Goal: Information Seeking & Learning: Check status

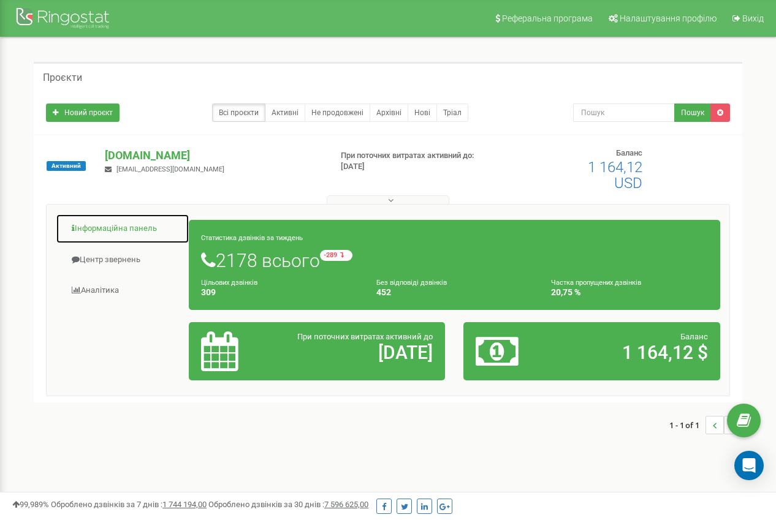
click at [105, 226] on link "Інформаційна панель" at bounding box center [123, 229] width 134 height 30
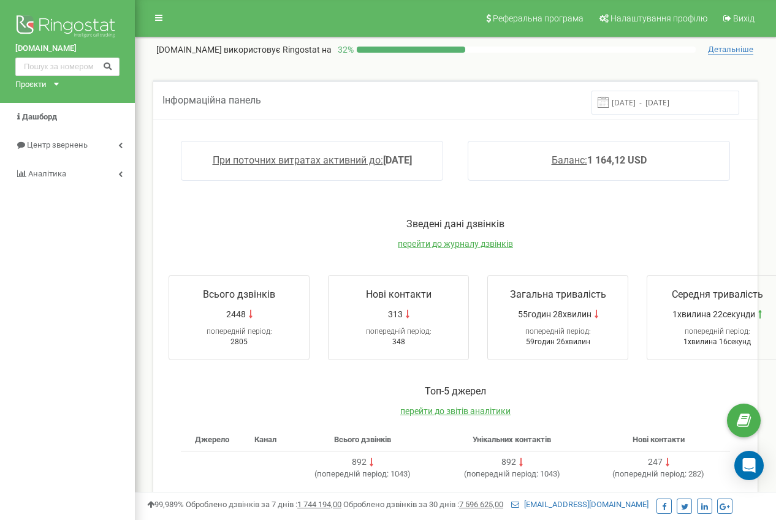
click at [655, 106] on input "[DATE] - [DATE]" at bounding box center [665, 103] width 148 height 24
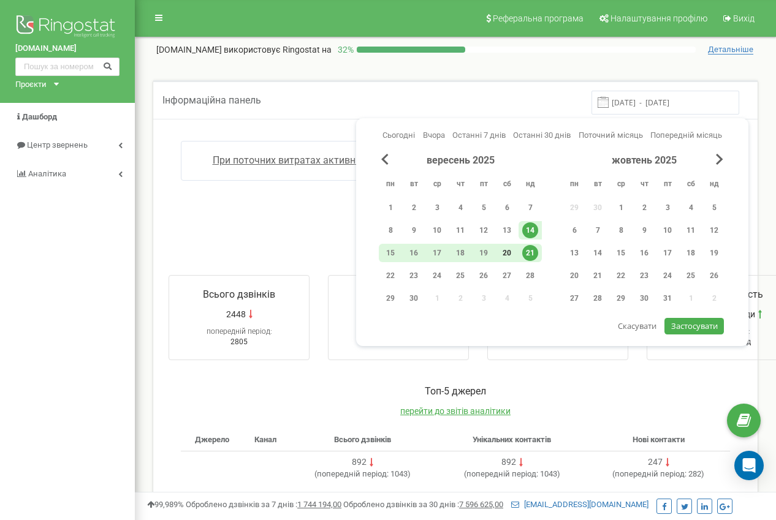
click at [508, 246] on div "20" at bounding box center [507, 253] width 16 height 16
click at [688, 330] on span "Застосувати" at bounding box center [694, 326] width 47 height 11
type input "[DATE] - [DATE]"
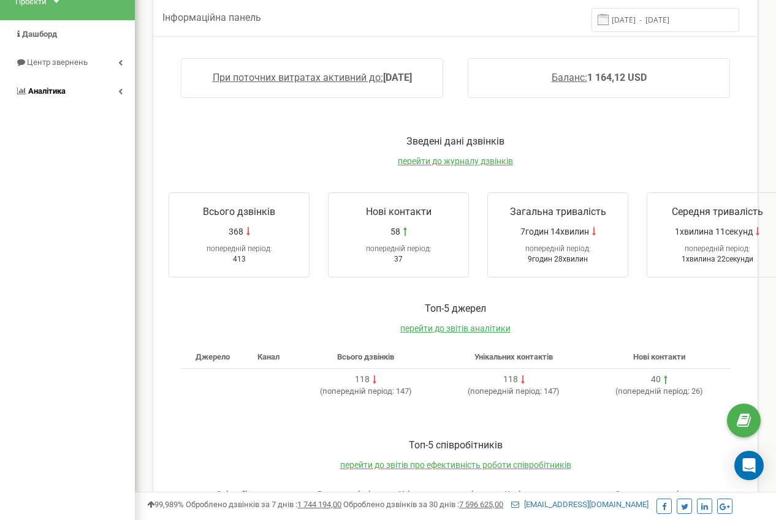
scroll to position [61, 0]
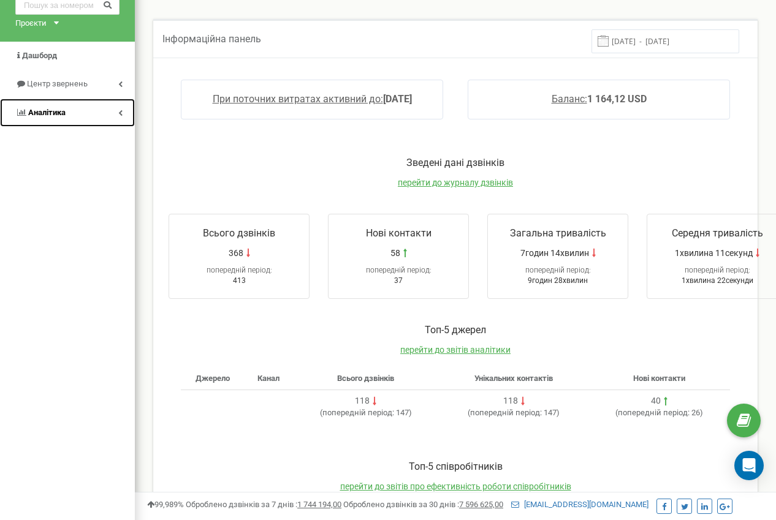
click at [51, 104] on link "Аналiтика" at bounding box center [67, 113] width 135 height 29
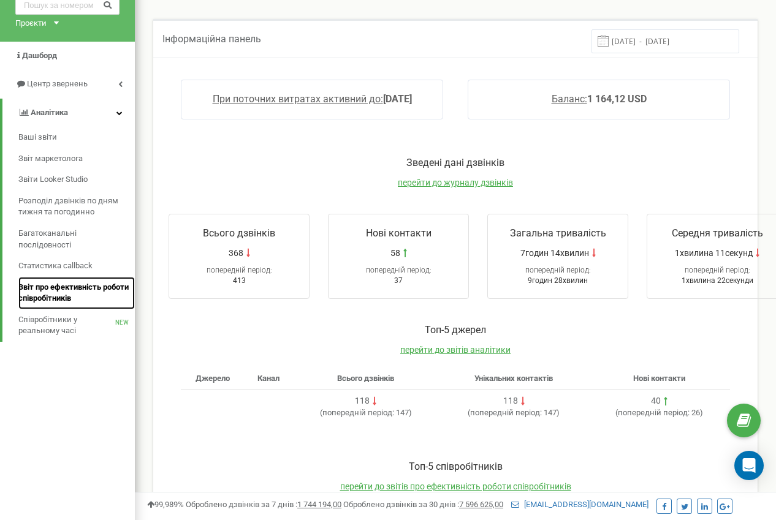
click at [62, 293] on span "Звіт про ефективність роботи співробітників" at bounding box center [73, 293] width 110 height 23
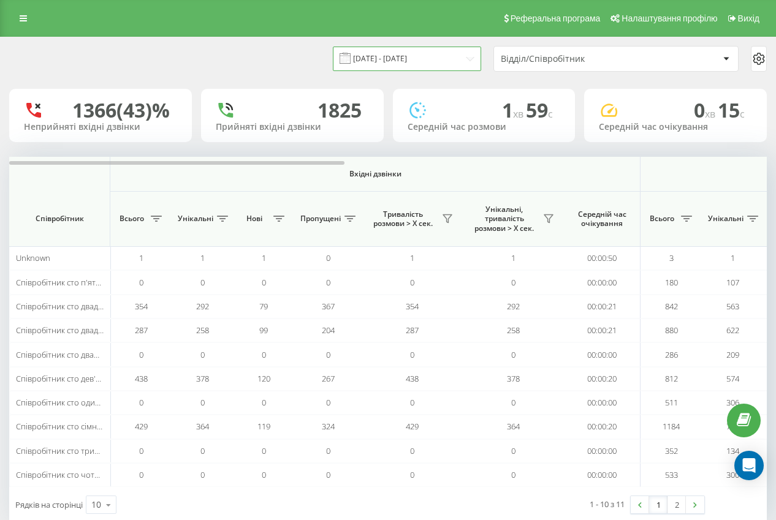
click at [432, 63] on input "21.08.2025 - 21.09.2025" at bounding box center [407, 59] width 148 height 24
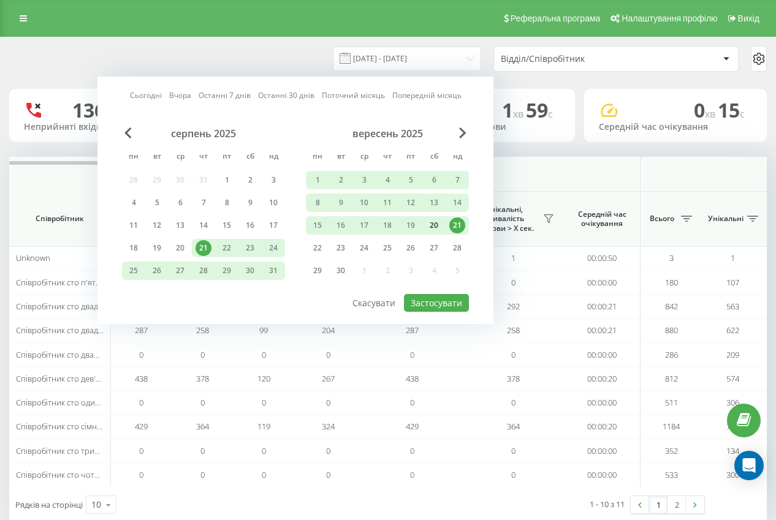
click at [432, 224] on div "20" at bounding box center [434, 226] width 16 height 16
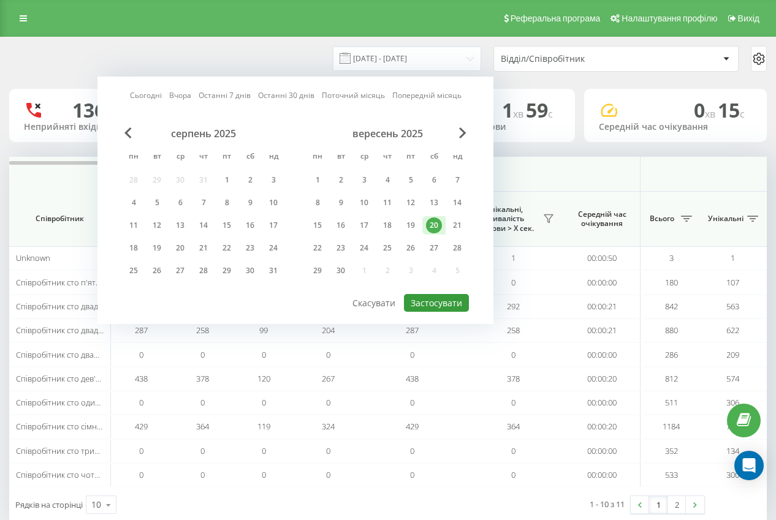
click at [426, 305] on button "Застосувати" at bounding box center [436, 303] width 65 height 18
type input "20.09.2025 - 20.09.2025"
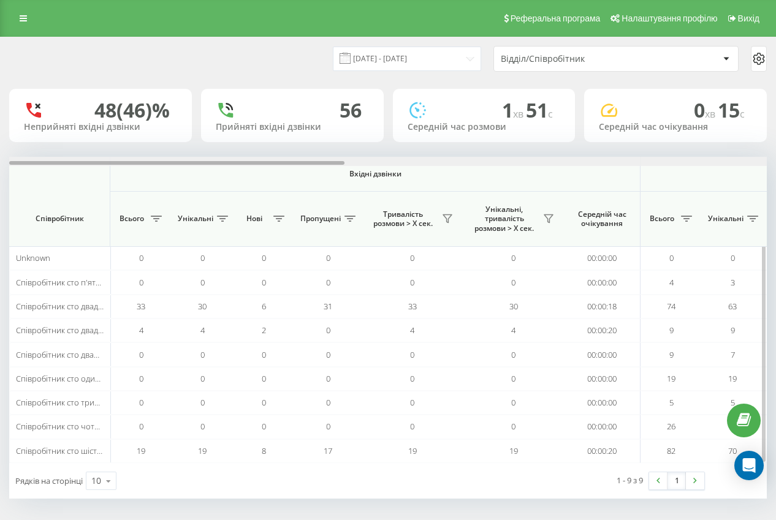
scroll to position [0, 758]
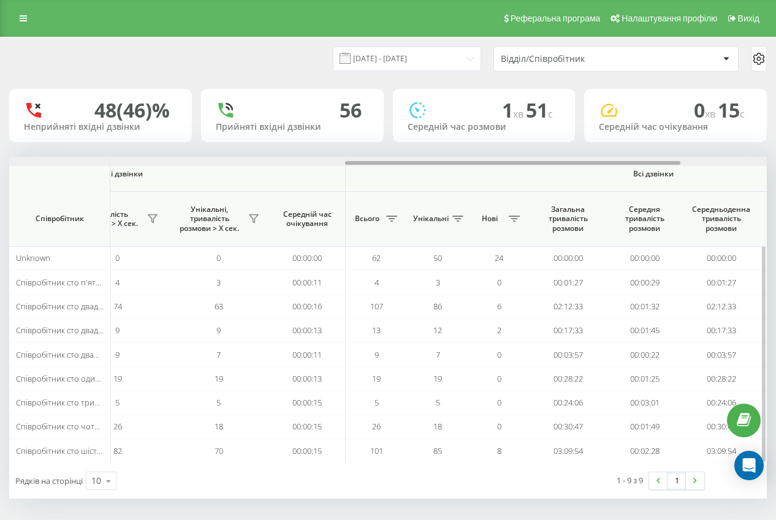
drag, startPoint x: 287, startPoint y: 165, endPoint x: 386, endPoint y: 161, distance: 98.2
click at [386, 161] on div at bounding box center [388, 161] width 758 height 9
drag, startPoint x: 457, startPoint y: 156, endPoint x: 473, endPoint y: 156, distance: 16.5
click at [473, 156] on div "20.09.2025 - 20.09.2025 Відділ/Співробітник 48 (46)% Неприйняті вхідні дзвінки …" at bounding box center [388, 268] width 758 height 462
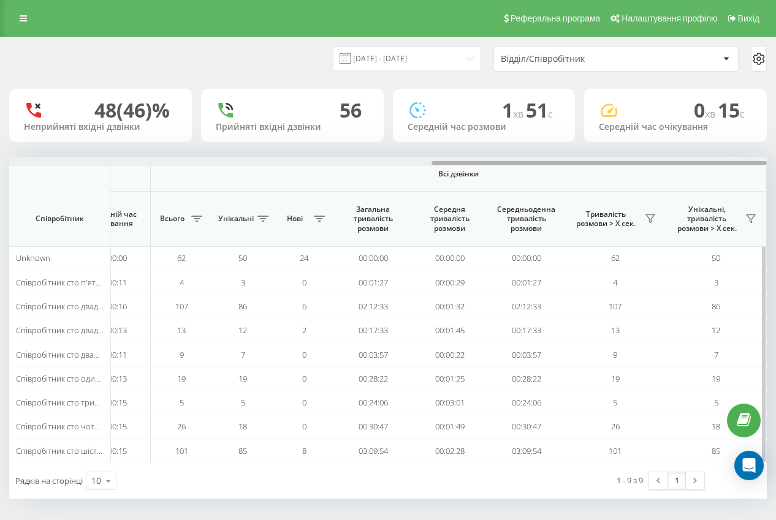
drag, startPoint x: 481, startPoint y: 159, endPoint x: 419, endPoint y: 165, distance: 62.1
click at [419, 165] on div at bounding box center [388, 161] width 758 height 9
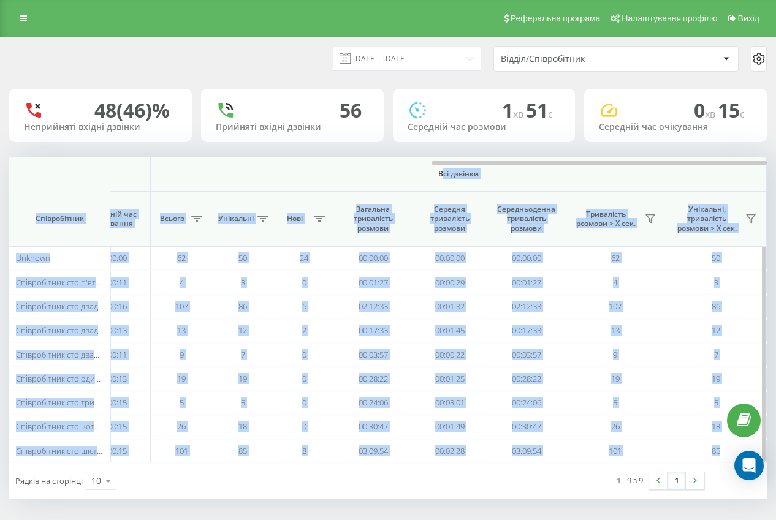
drag, startPoint x: 498, startPoint y: 166, endPoint x: 441, endPoint y: 170, distance: 57.1
click at [441, 170] on div "Вхідні дзвінки Вихідні дзвінки Всі дзвінки Співробітник Всього Унікальні Нові П…" at bounding box center [388, 310] width 758 height 306
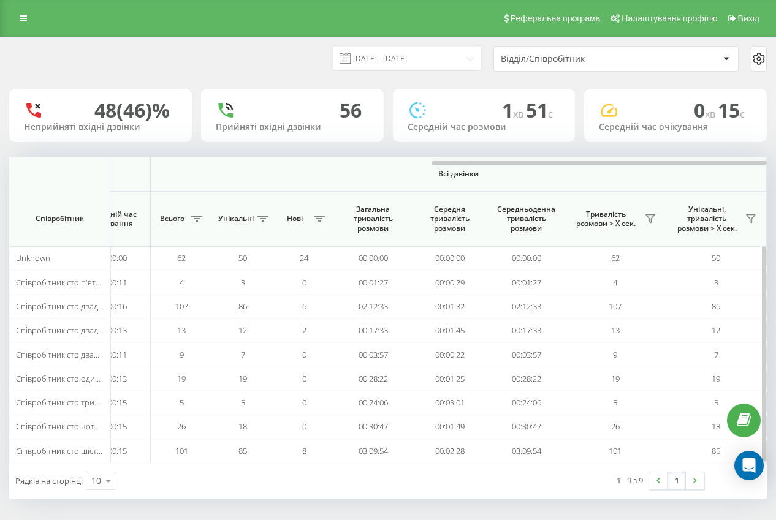
click at [357, 170] on span "Всі дзвінки" at bounding box center [458, 174] width 543 height 10
drag, startPoint x: 486, startPoint y: 160, endPoint x: 398, endPoint y: 161, distance: 88.3
click at [398, 161] on div at bounding box center [388, 161] width 758 height 9
drag, startPoint x: 504, startPoint y: 164, endPoint x: 543, endPoint y: 144, distance: 43.6
click at [543, 144] on div "20.09.2025 - 20.09.2025 Відділ/Співробітник 48 (46)% Неприйняті вхідні дзвінки …" at bounding box center [388, 268] width 758 height 462
